Goal: Transaction & Acquisition: Download file/media

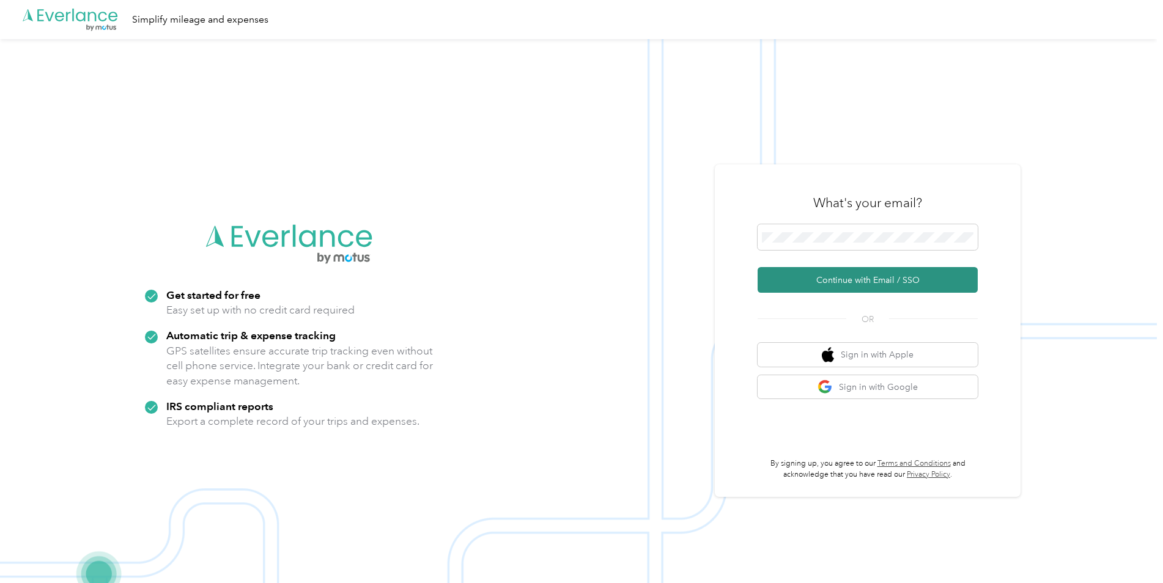
click at [856, 277] on button "Continue with Email / SSO" at bounding box center [867, 280] width 220 height 26
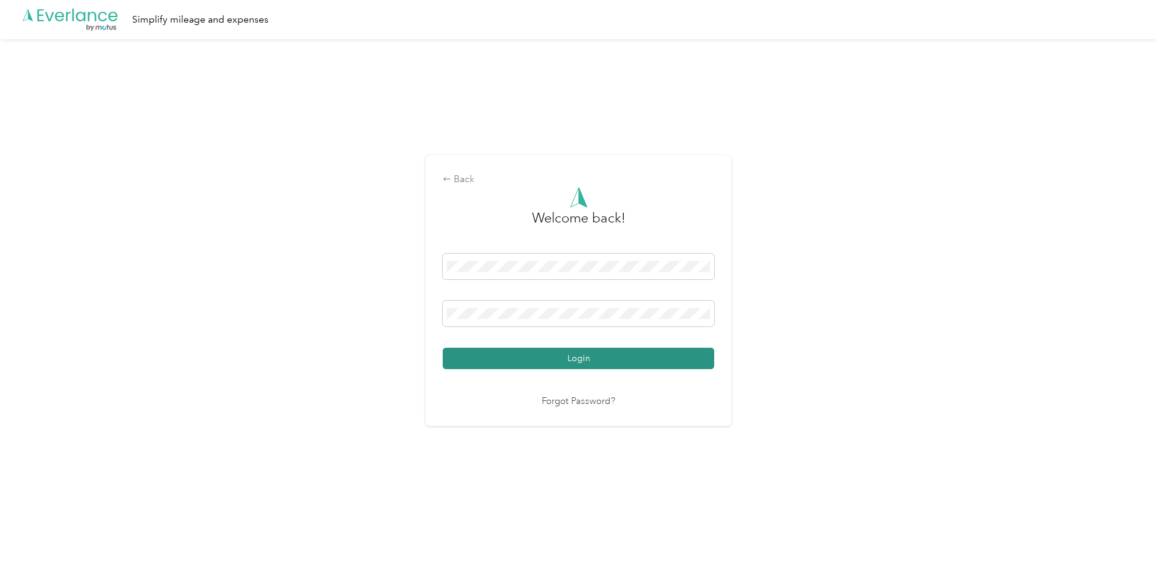
click at [603, 353] on button "Login" at bounding box center [578, 358] width 271 height 21
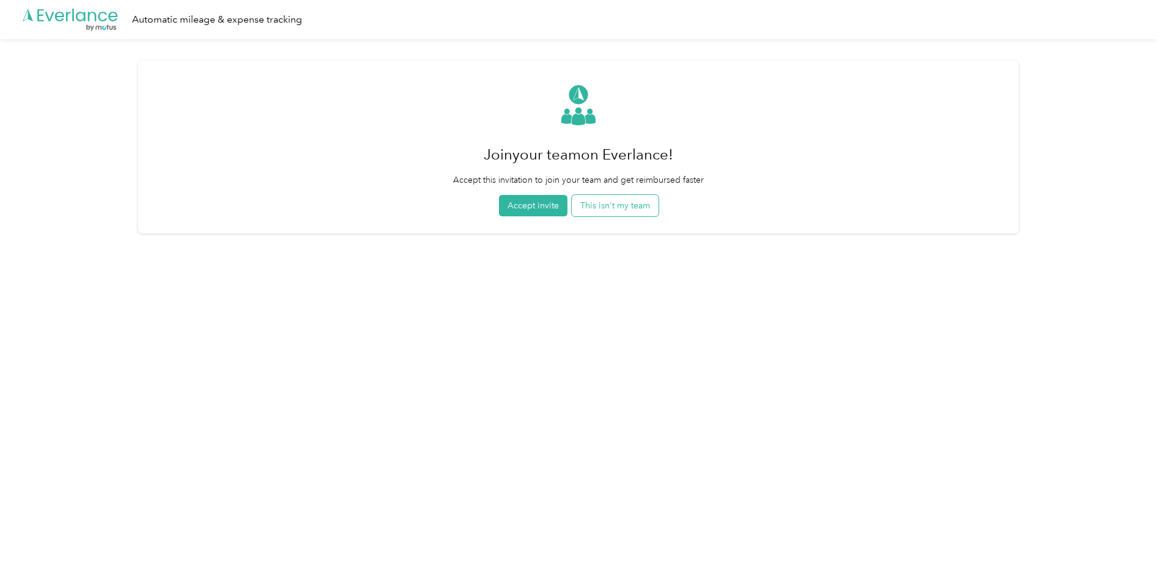
click at [598, 210] on button "This isn't my team" at bounding box center [615, 205] width 87 height 21
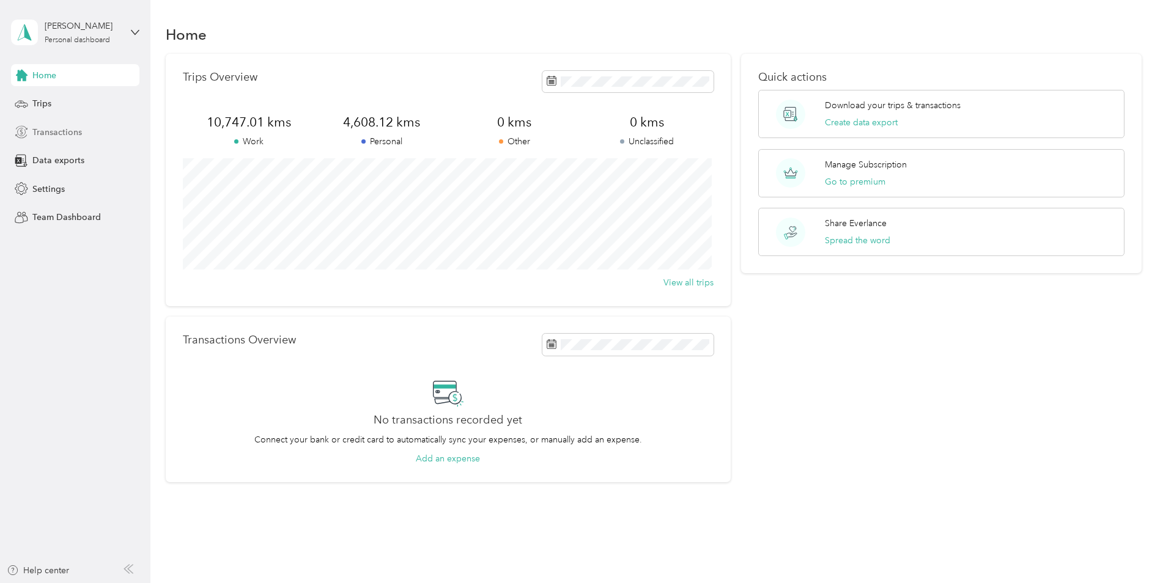
click at [64, 133] on span "Transactions" at bounding box center [57, 132] width 50 height 13
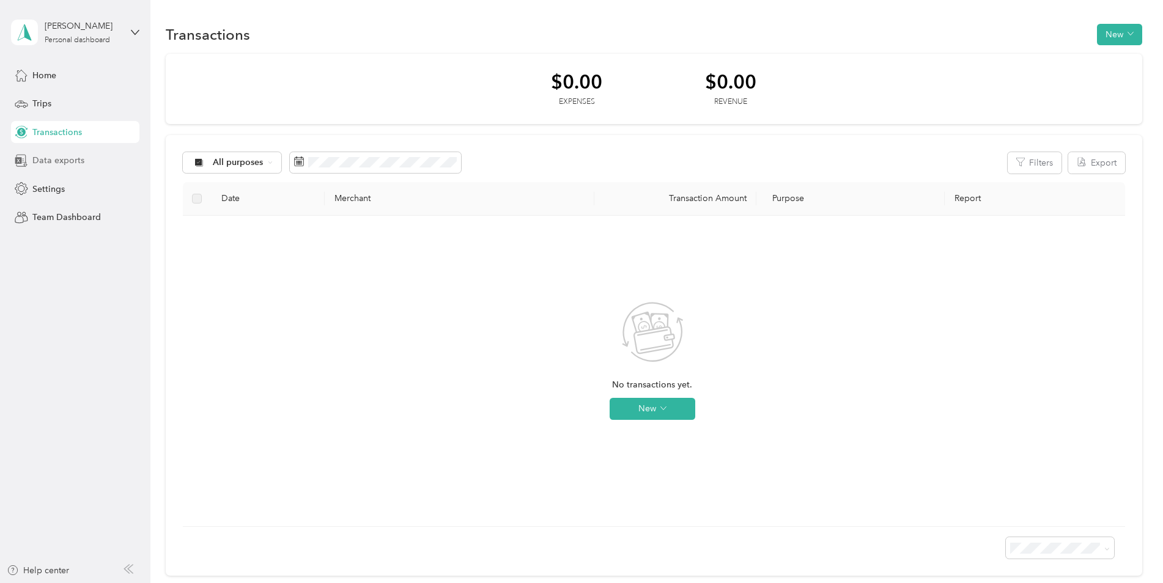
click at [76, 164] on span "Data exports" at bounding box center [58, 160] width 52 height 13
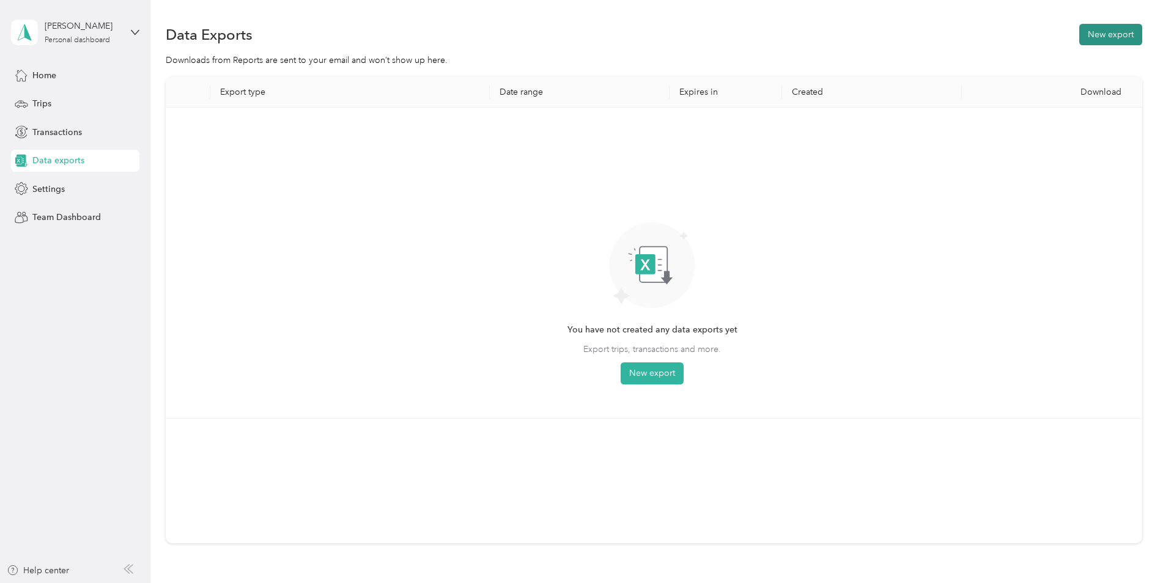
click at [1096, 38] on button "New export" at bounding box center [1110, 34] width 63 height 21
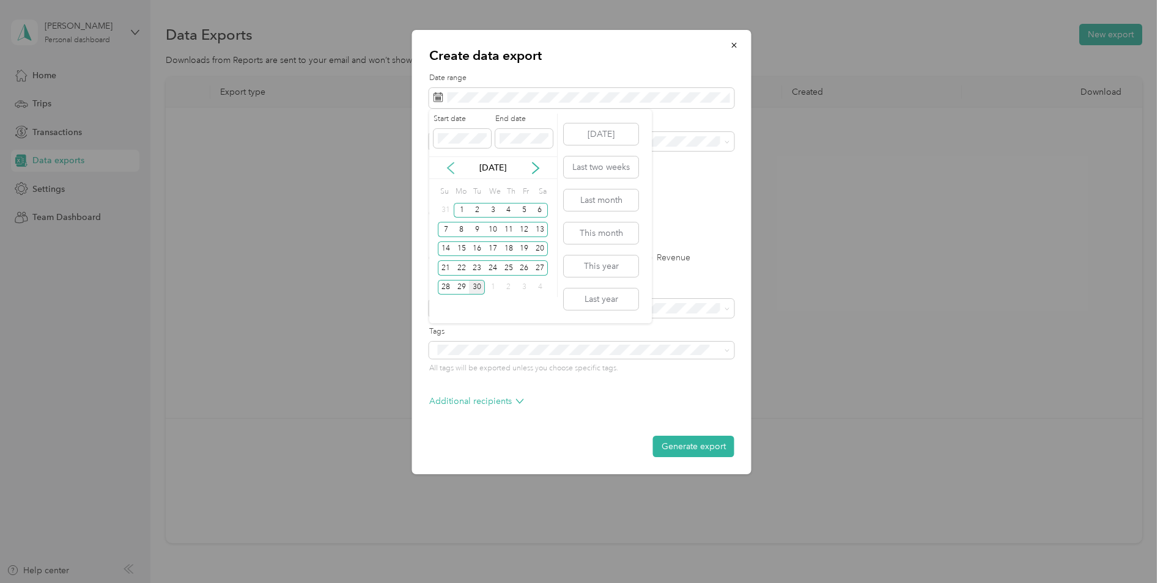
click at [450, 171] on icon at bounding box center [450, 168] width 6 height 11
click at [524, 210] on div "1" at bounding box center [525, 210] width 16 height 15
click at [446, 308] on div "31" at bounding box center [446, 306] width 16 height 15
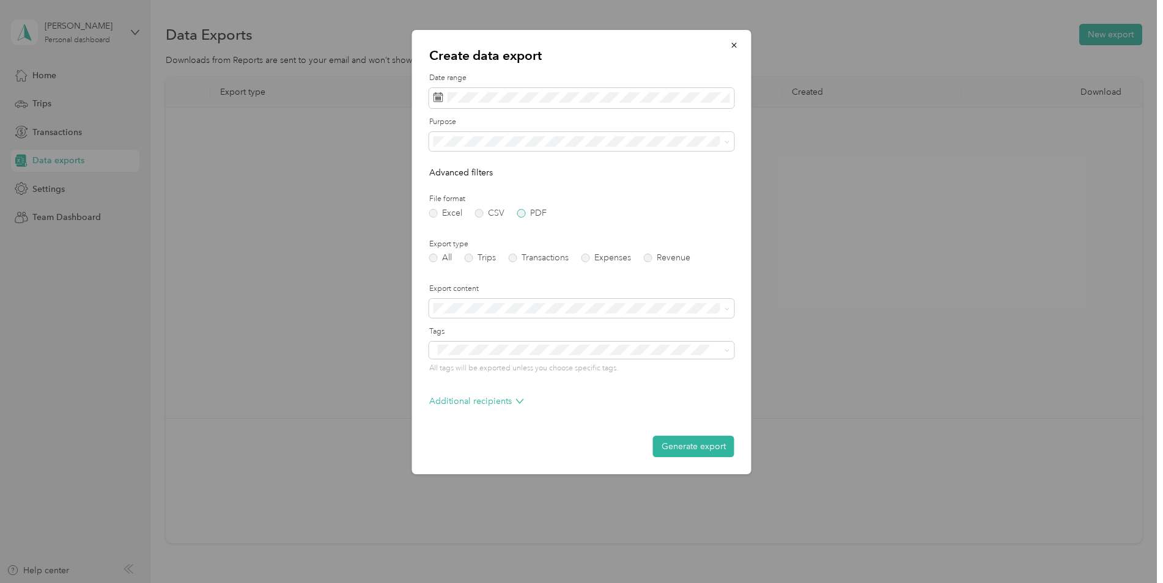
click at [524, 210] on label "PDF" at bounding box center [531, 213] width 29 height 9
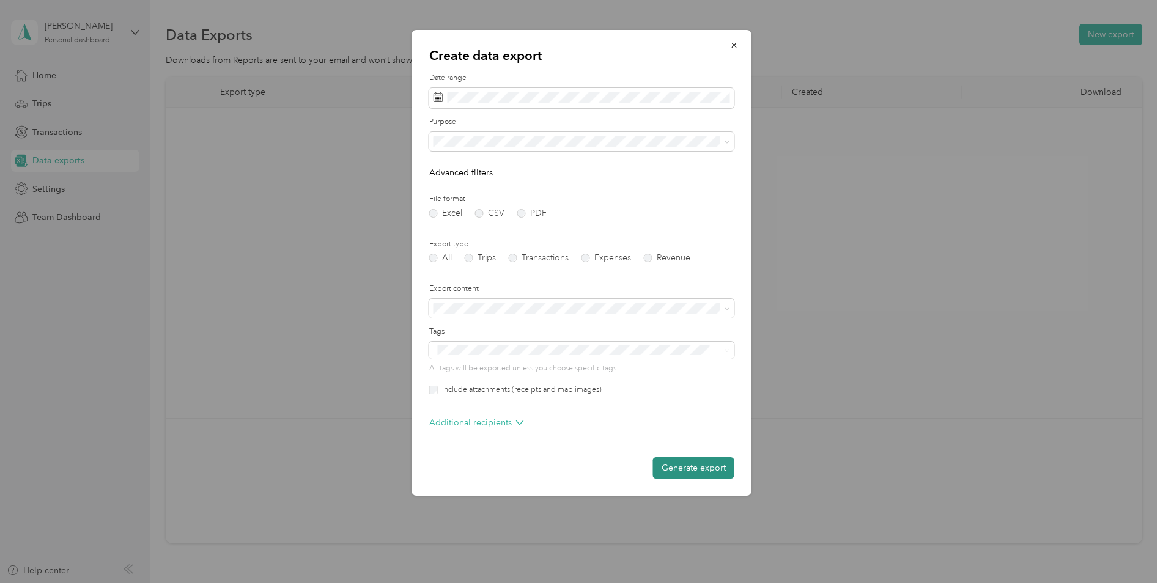
click at [697, 464] on button "Generate export" at bounding box center [693, 467] width 81 height 21
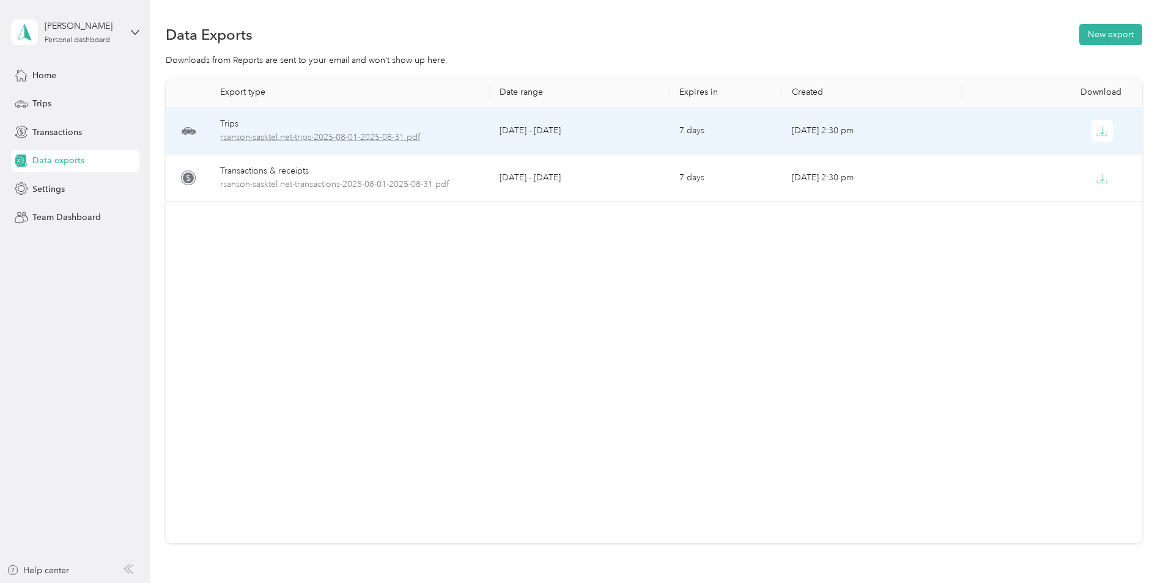
click at [342, 140] on span "rsanson-sasktel.net-trips-2025-08-01-2025-08-31.pdf" at bounding box center [349, 137] width 259 height 13
click at [1098, 131] on icon "button" at bounding box center [1101, 131] width 11 height 11
